Goal: Information Seeking & Learning: Learn about a topic

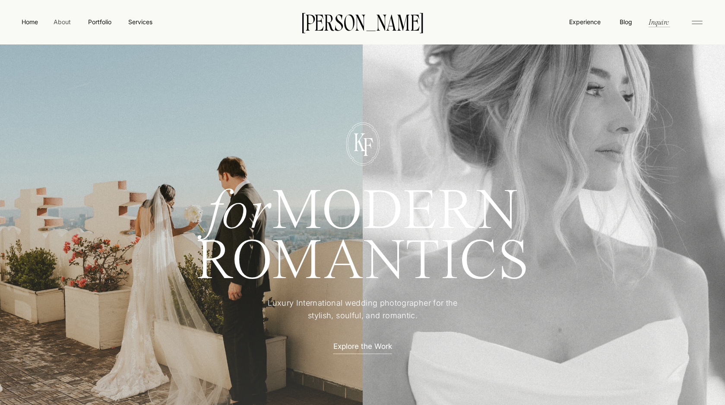
click at [60, 23] on nav "About" at bounding box center [61, 21] width 19 height 9
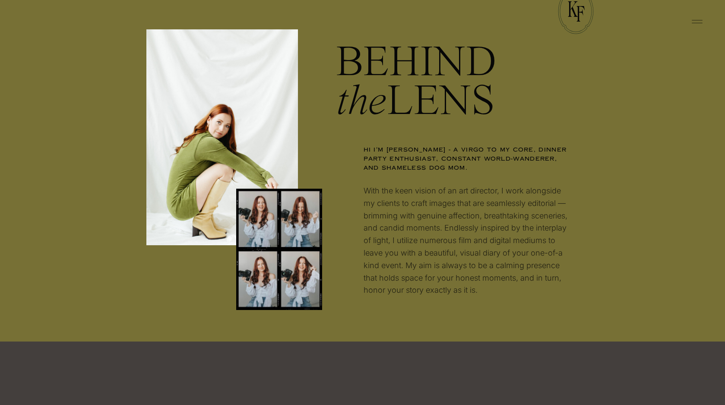
scroll to position [870, 0]
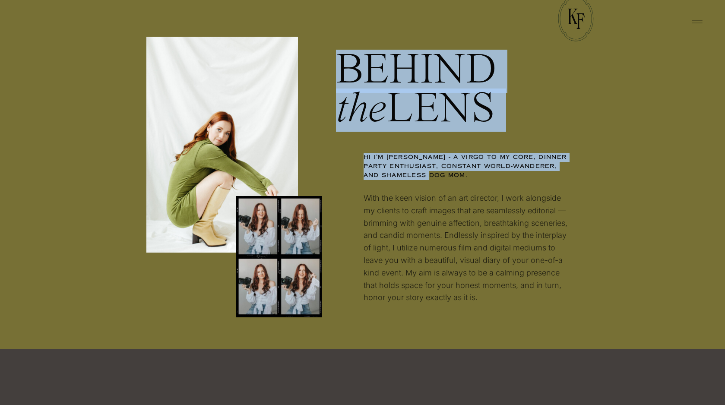
drag, startPoint x: 415, startPoint y: 142, endPoint x: 481, endPoint y: 174, distance: 73.6
click at [481, 174] on p "Hi I'm Kayla - a virgo to my core, dinner party enthusiast, constant world-wand…" at bounding box center [468, 169] width 209 height 32
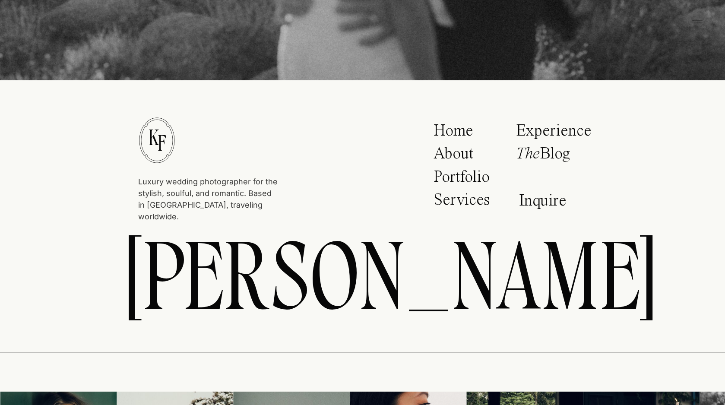
scroll to position [3160, 0]
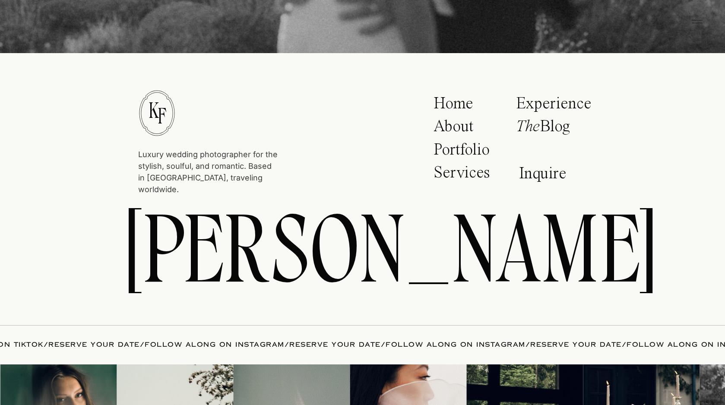
click at [452, 155] on p "Portfolio" at bounding box center [465, 153] width 62 height 22
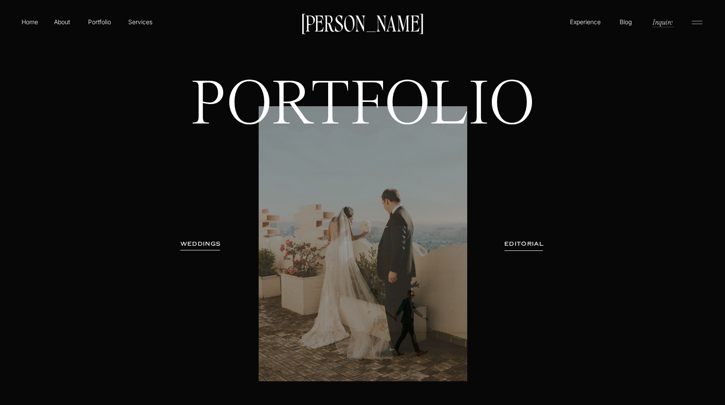
click at [203, 242] on h3 "WEDDINGS" at bounding box center [201, 244] width 54 height 9
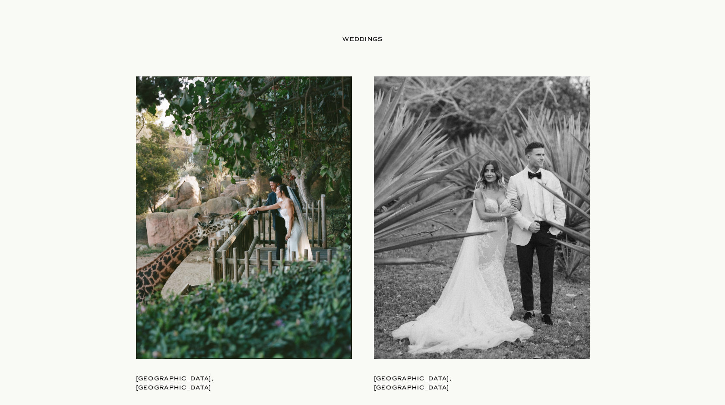
scroll to position [903, 0]
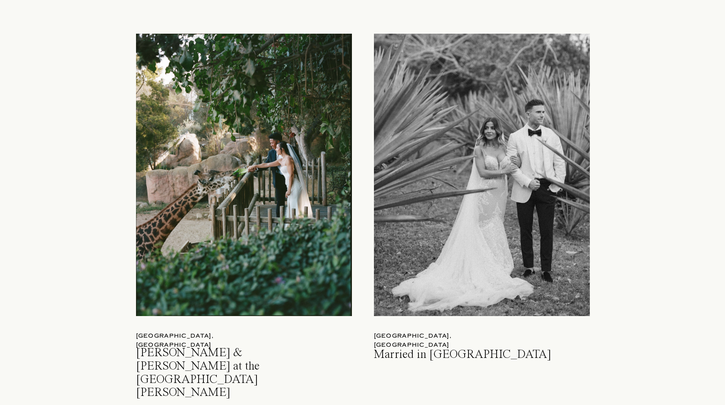
click at [264, 185] on div at bounding box center [244, 175] width 216 height 282
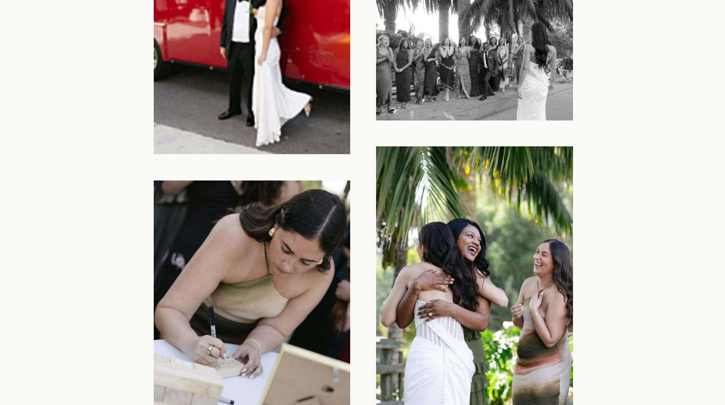
scroll to position [7932, 0]
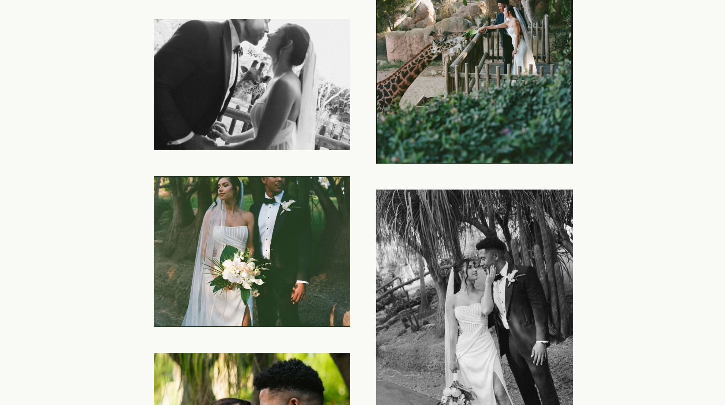
scroll to position [11005, 0]
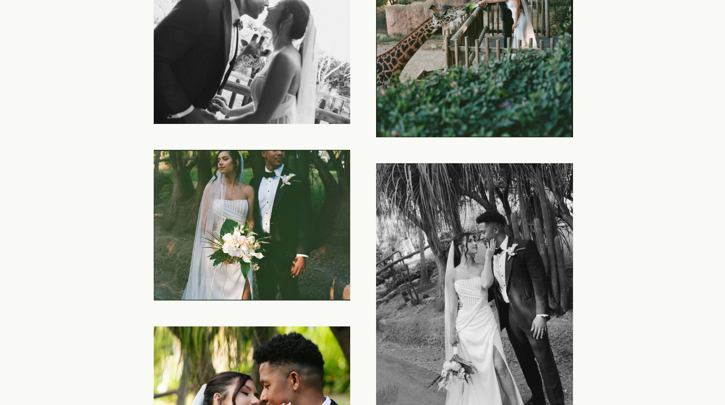
drag, startPoint x: 597, startPoint y: 163, endPoint x: 87, endPoint y: 133, distance: 510.5
drag, startPoint x: 104, startPoint y: 127, endPoint x: 582, endPoint y: 128, distance: 478.1
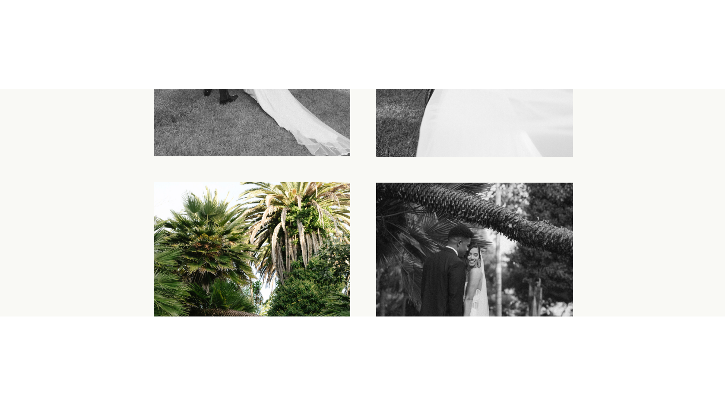
scroll to position [12359, 0]
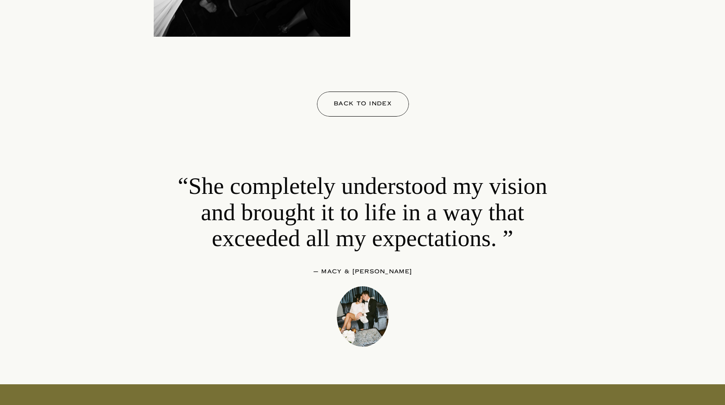
scroll to position [19680, 0]
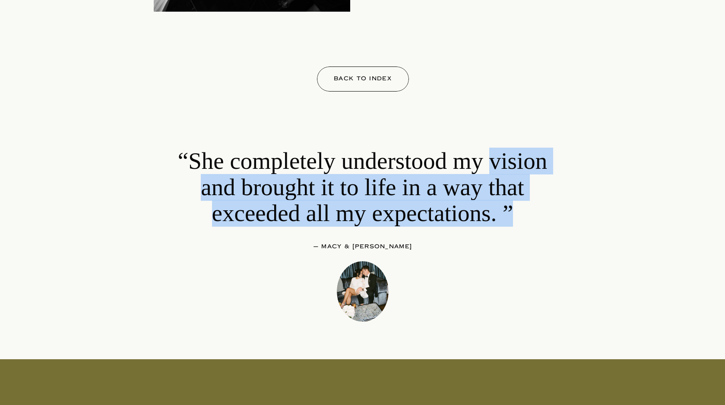
drag, startPoint x: 522, startPoint y: 207, endPoint x: 494, endPoint y: 144, distance: 68.3
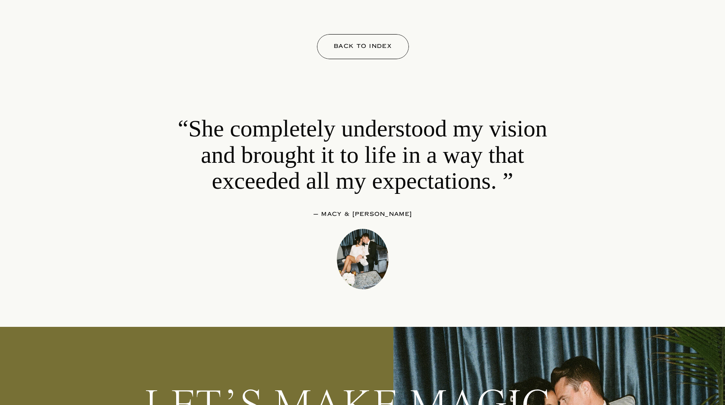
scroll to position [19699, 0]
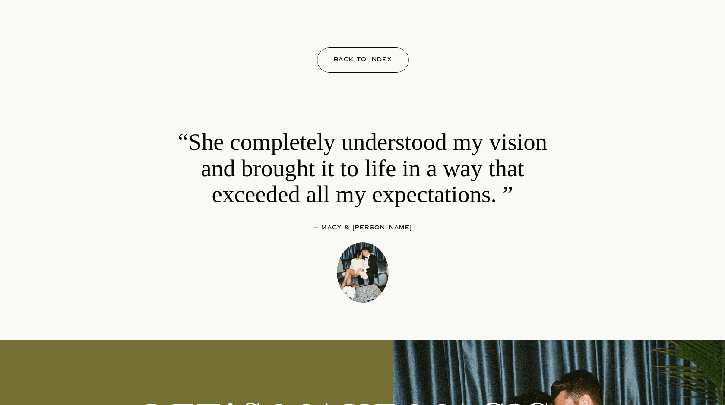
drag, startPoint x: 475, startPoint y: 95, endPoint x: 540, endPoint y: 218, distance: 138.9
click at [540, 218] on p "“She completely understood my vision and brought it to life in a way that excee…" at bounding box center [363, 174] width 386 height 91
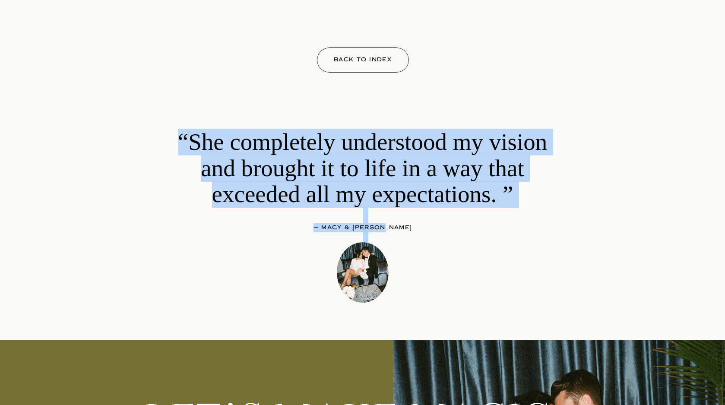
drag, startPoint x: 518, startPoint y: 231, endPoint x: 422, endPoint y: 227, distance: 96.4
click at [422, 227] on p "— Macy & Charles" at bounding box center [362, 227] width 185 height 9
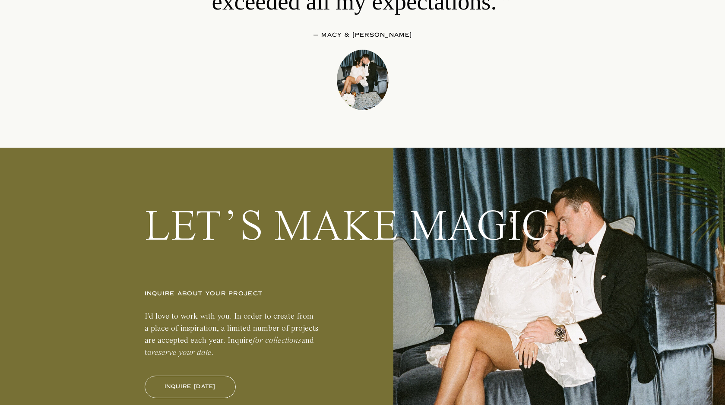
scroll to position [19890, 0]
